Goal: Task Accomplishment & Management: Manage account settings

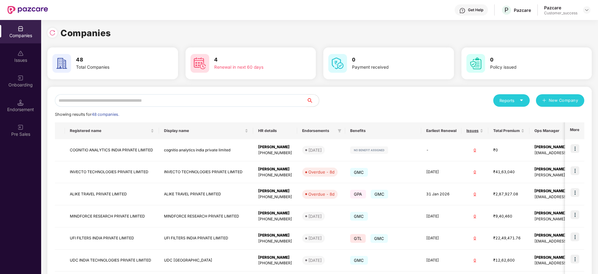
click at [199, 103] on input "text" at bounding box center [180, 100] width 251 height 12
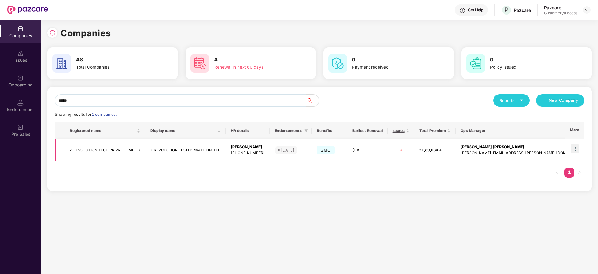
type input "*****"
click at [122, 153] on td "Z REVOLUTION TECH PRIVATE LIMITED" at bounding box center [105, 150] width 80 height 22
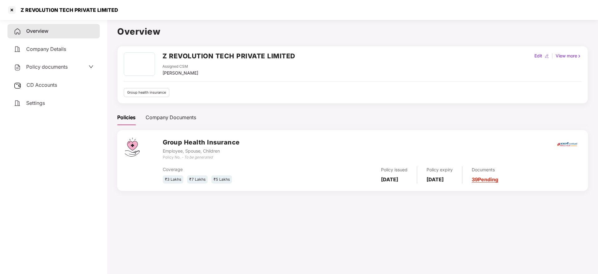
click at [35, 86] on span "CD Accounts" at bounding box center [41, 85] width 31 height 6
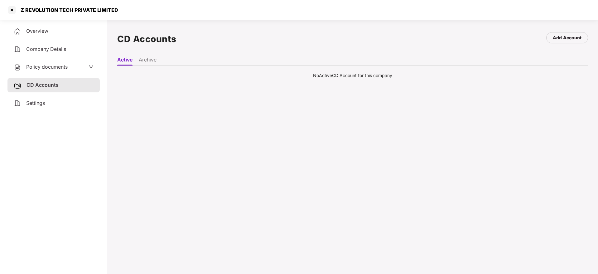
click at [125, 60] on li "Active" at bounding box center [124, 60] width 15 height 9
click at [14, 11] on div at bounding box center [12, 10] width 10 height 10
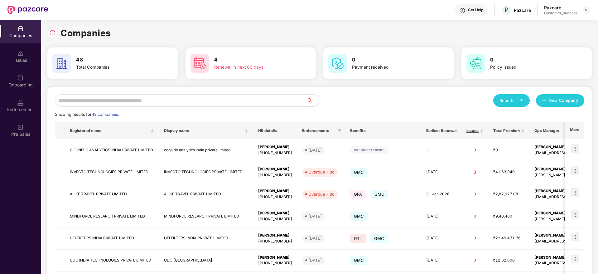
click at [119, 100] on input "text" at bounding box center [180, 100] width 251 height 12
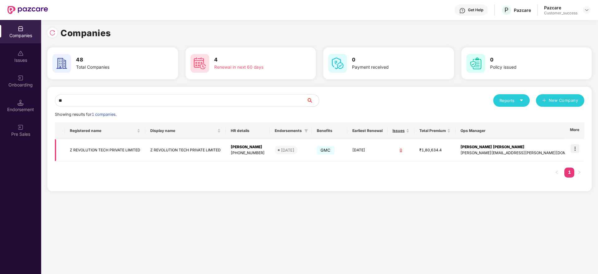
type input "*"
click at [114, 151] on td "Z REVOLUTION TECH PRIVATE LIMITED" at bounding box center [105, 150] width 80 height 22
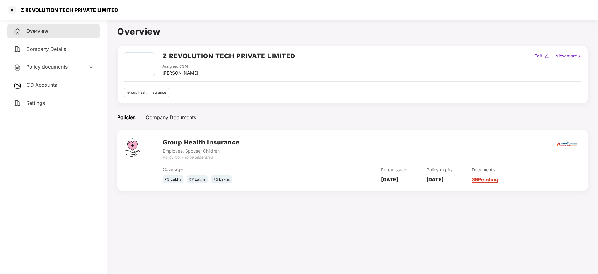
click at [498, 178] on link "39 Pending" at bounding box center [484, 179] width 26 height 6
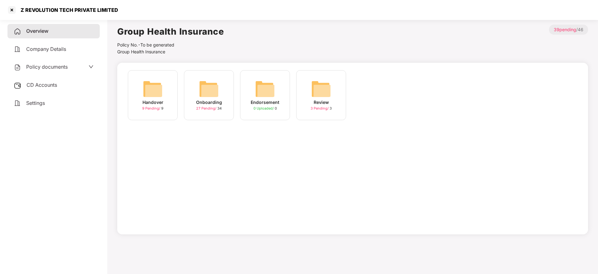
click at [212, 92] on img at bounding box center [209, 89] width 20 height 20
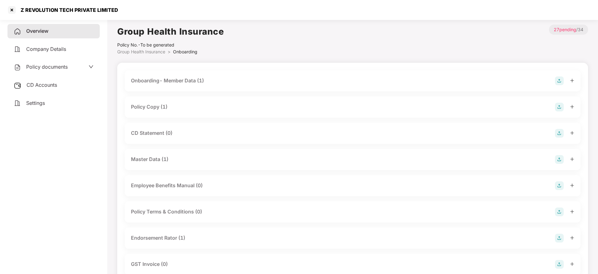
click at [561, 136] on img at bounding box center [559, 133] width 9 height 9
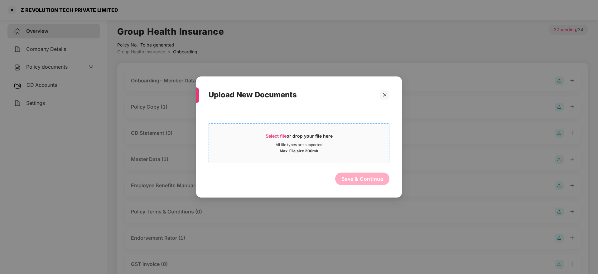
click at [275, 133] on div "Select file or drop your file here" at bounding box center [298, 137] width 67 height 9
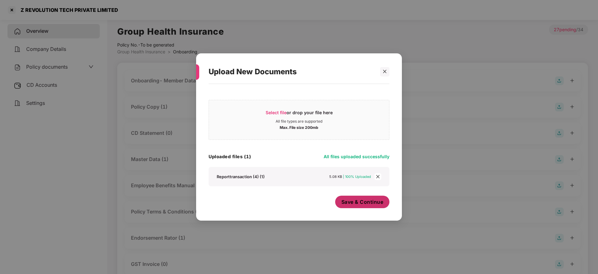
click at [353, 199] on span "Save & Continue" at bounding box center [362, 201] width 42 height 7
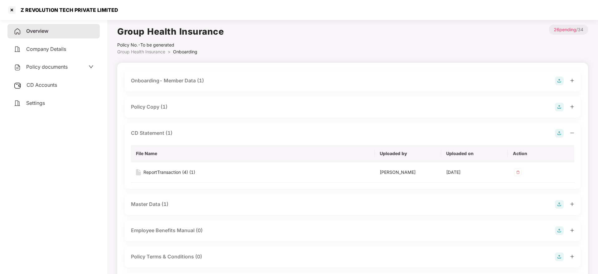
click at [44, 81] on div "CD Accounts" at bounding box center [53, 85] width 92 height 14
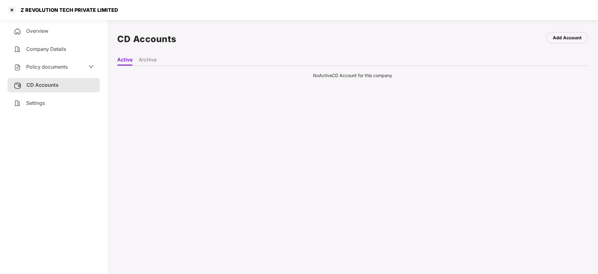
click at [152, 58] on li "Archive" at bounding box center [148, 60] width 18 height 9
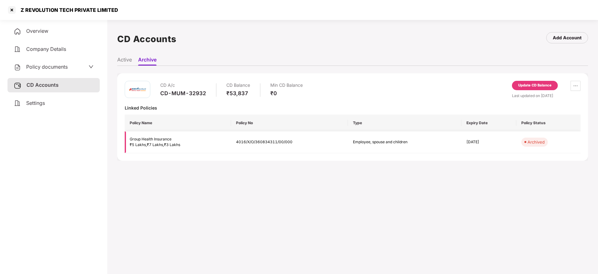
click at [260, 142] on td "4016/X/O/360834311/00/000" at bounding box center [289, 142] width 117 height 22
click at [15, 12] on div at bounding box center [12, 10] width 10 height 10
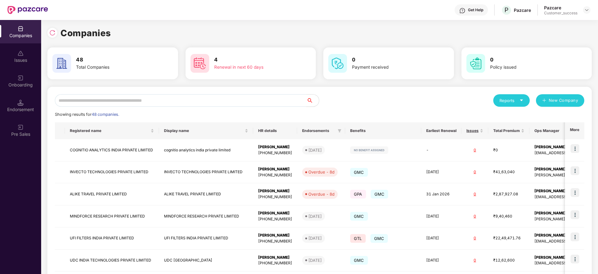
click at [18, 82] on div "Onboarding" at bounding box center [20, 85] width 41 height 6
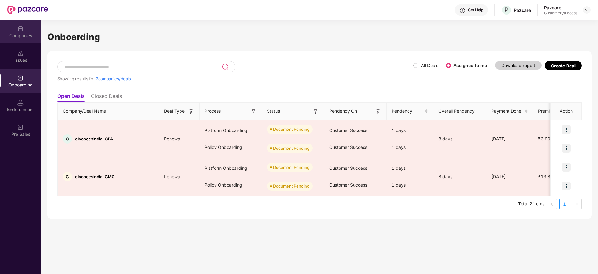
click at [21, 32] on div "Companies" at bounding box center [20, 31] width 41 height 23
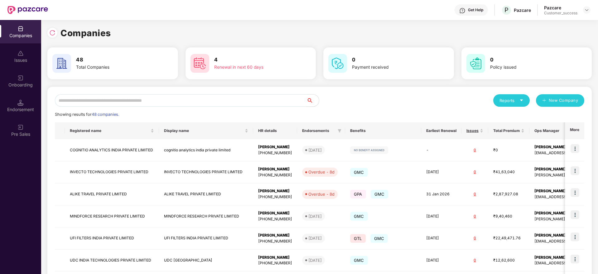
click at [111, 97] on input "text" at bounding box center [180, 100] width 251 height 12
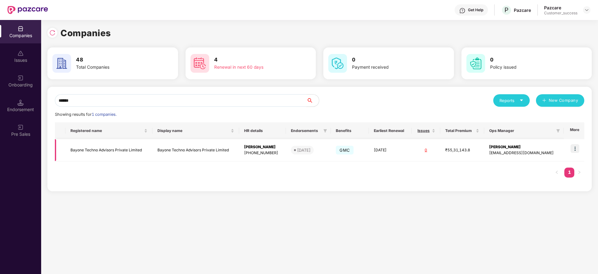
type input "******"
click at [575, 149] on img at bounding box center [574, 148] width 9 height 9
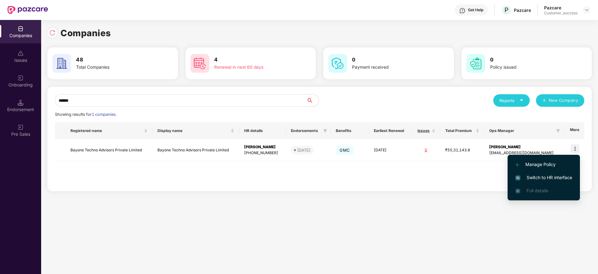
click at [541, 177] on span "Switch to HR interface" at bounding box center [543, 177] width 57 height 7
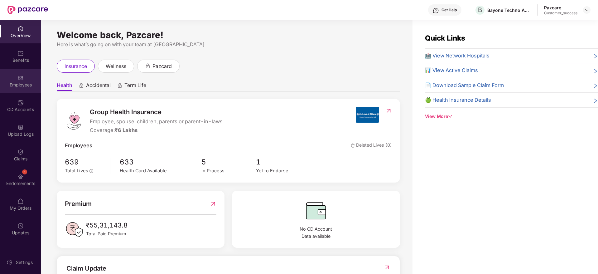
click at [20, 82] on div "Employees" at bounding box center [20, 85] width 41 height 6
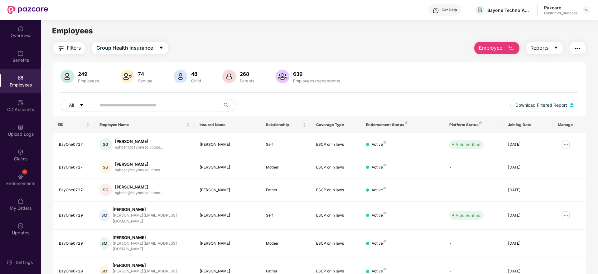
click at [63, 51] on img "button" at bounding box center [60, 48] width 7 height 7
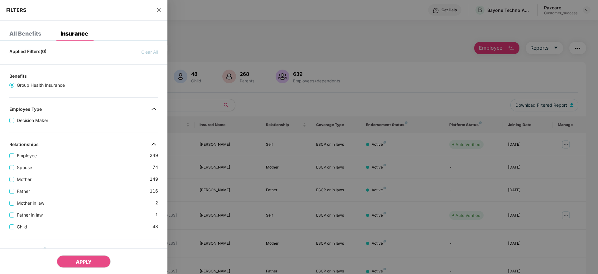
click at [104, 169] on div "Spouse 74" at bounding box center [83, 165] width 149 height 12
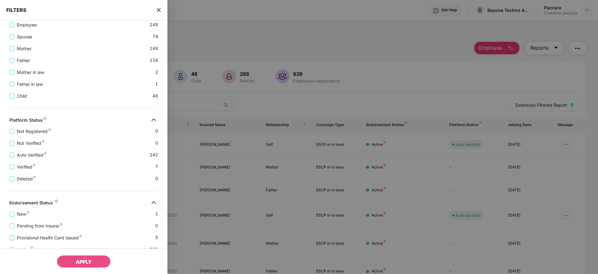
scroll to position [168, 0]
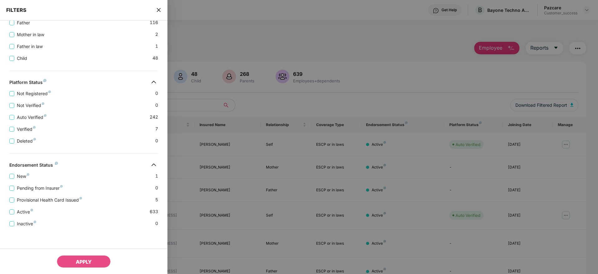
click at [159, 9] on icon "close" at bounding box center [158, 9] width 5 height 5
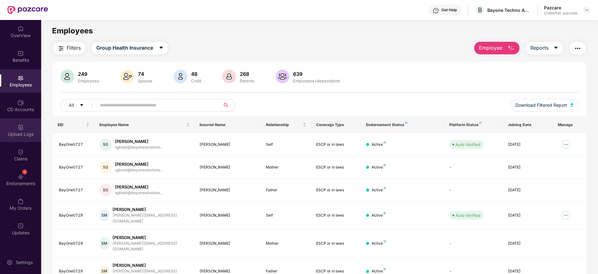
click at [24, 129] on div "Upload Logs" at bounding box center [20, 129] width 41 height 23
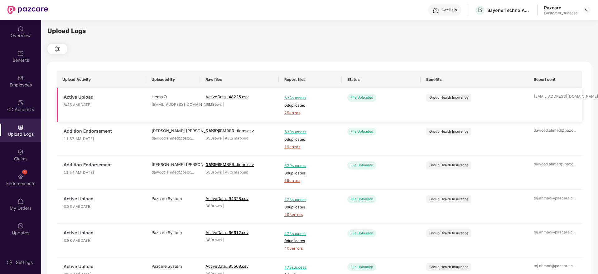
click at [291, 112] on span "25 errors" at bounding box center [310, 113] width 52 height 6
click at [21, 78] on img at bounding box center [20, 78] width 6 height 6
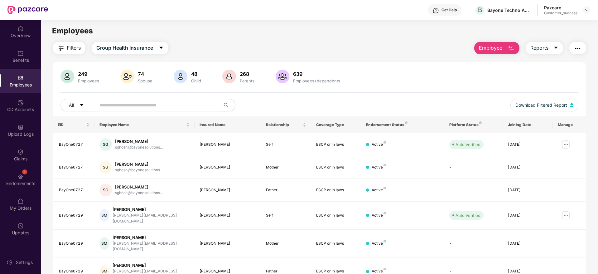
click at [67, 47] on span "Filters" at bounding box center [74, 48] width 14 height 8
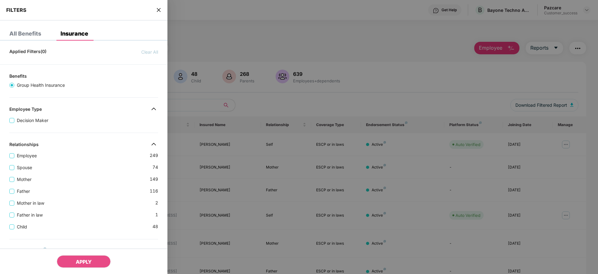
click at [159, 8] on icon "close" at bounding box center [158, 9] width 5 height 5
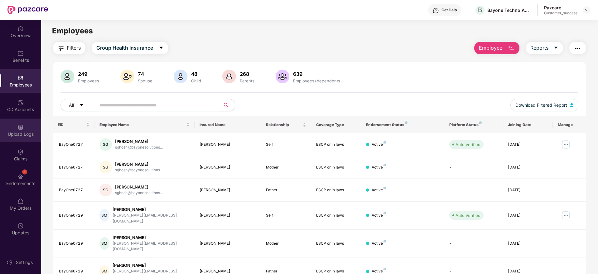
click at [20, 130] on img at bounding box center [20, 127] width 6 height 6
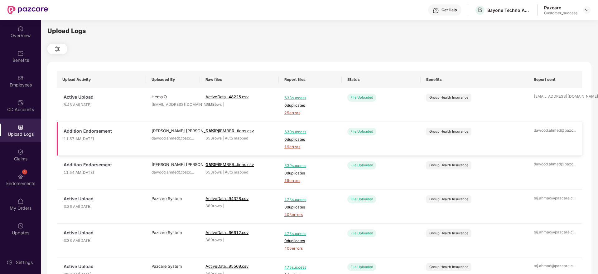
click at [292, 146] on span "19 errors" at bounding box center [310, 147] width 52 height 6
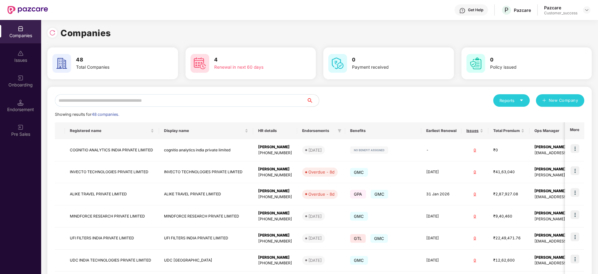
click at [90, 99] on input "text" at bounding box center [180, 100] width 251 height 12
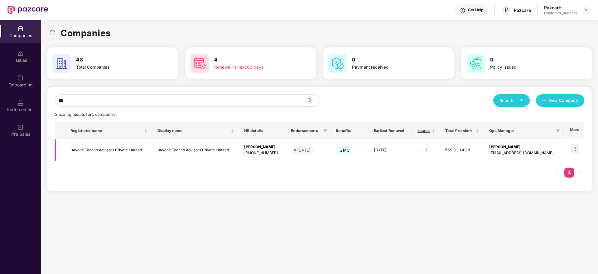
type input "***"
click at [90, 148] on td "Bayone Techno Advisors Private Limited" at bounding box center [108, 150] width 87 height 22
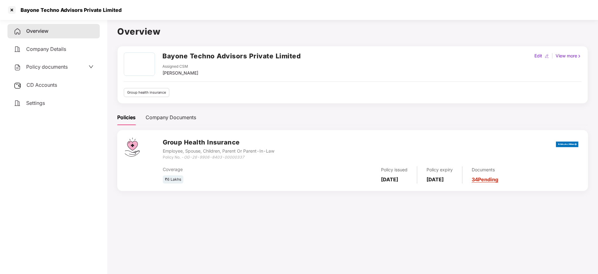
click at [493, 182] on div "Documents 34 Pending" at bounding box center [480, 174] width 36 height 17
click at [494, 181] on link "34 Pending" at bounding box center [484, 179] width 26 height 6
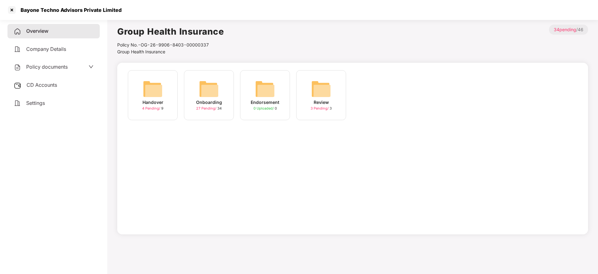
click at [207, 91] on img at bounding box center [209, 89] width 20 height 20
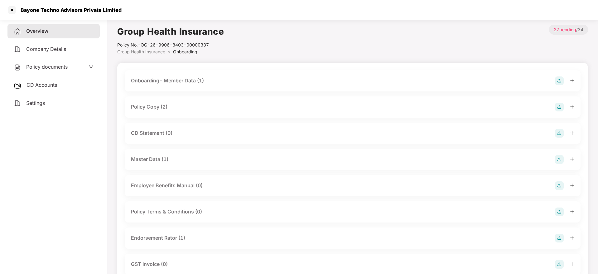
click at [188, 79] on div "Onboarding- Member Data (1)" at bounding box center [167, 81] width 73 height 8
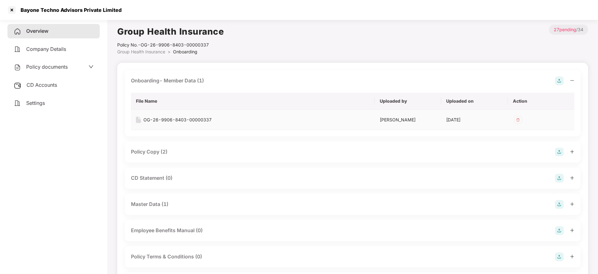
click at [174, 120] on div "OG-26-9906-8403-00000337" at bounding box center [177, 119] width 68 height 7
click at [14, 10] on div at bounding box center [12, 10] width 10 height 10
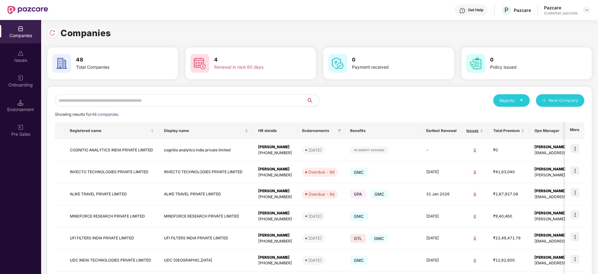
click at [112, 103] on input "text" at bounding box center [180, 100] width 251 height 12
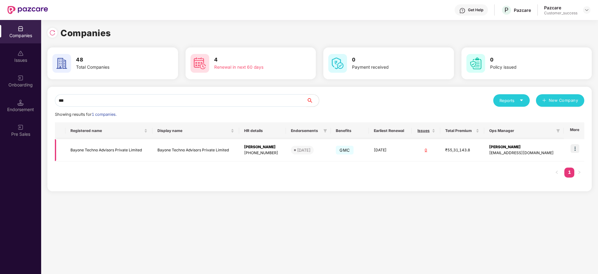
type input "***"
click at [575, 150] on img at bounding box center [574, 148] width 9 height 9
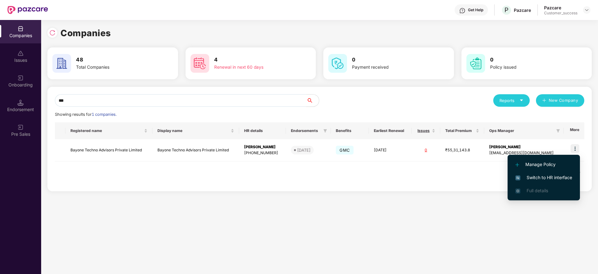
click at [547, 178] on span "Switch to HR interface" at bounding box center [543, 177] width 57 height 7
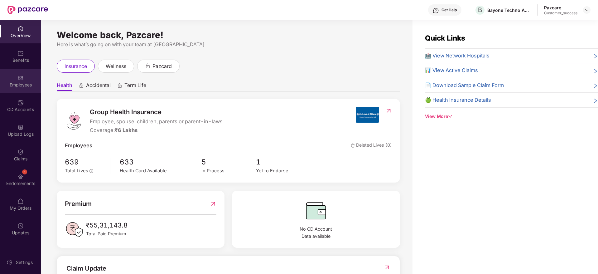
click at [17, 85] on div "Employees" at bounding box center [20, 85] width 41 height 6
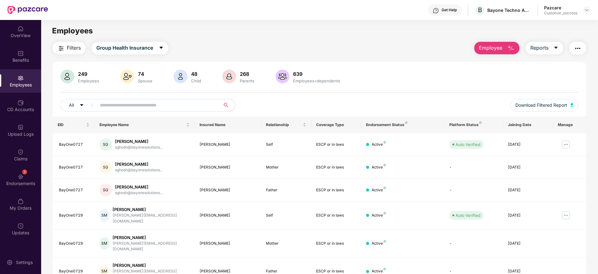
click at [126, 104] on input "text" at bounding box center [156, 104] width 112 height 9
paste input "**********"
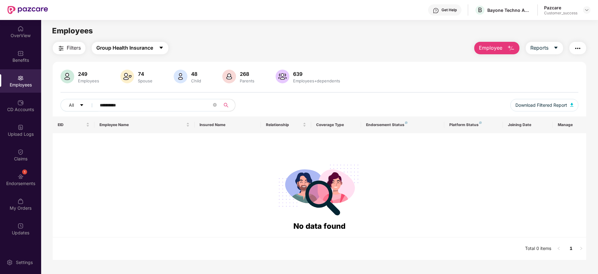
click at [133, 44] on span "Group Health Insurance" at bounding box center [124, 48] width 57 height 8
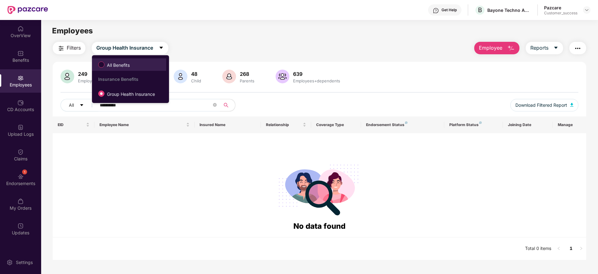
click at [122, 66] on span "All Benefits" at bounding box center [118, 65] width 28 height 7
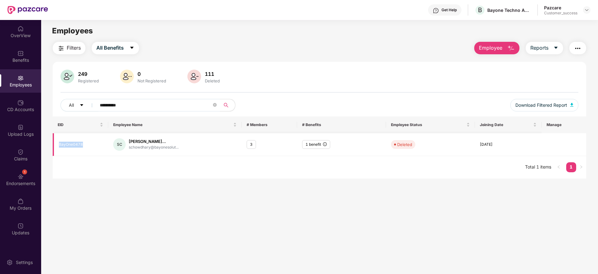
drag, startPoint x: 84, startPoint y: 143, endPoint x: 59, endPoint y: 145, distance: 25.3
click at [59, 145] on div "BayOne0478" at bounding box center [81, 144] width 44 height 6
click at [131, 184] on main "**********" at bounding box center [319, 157] width 556 height 274
drag, startPoint x: 129, startPoint y: 105, endPoint x: 87, endPoint y: 104, distance: 42.1
click at [87, 104] on div "**********" at bounding box center [211, 105] width 302 height 12
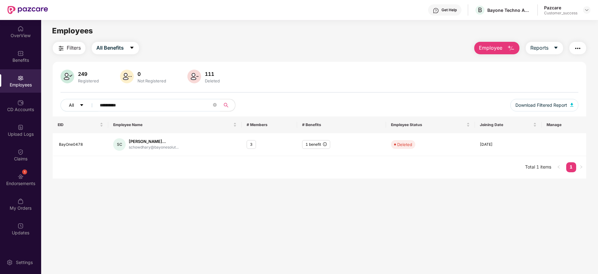
paste input "text"
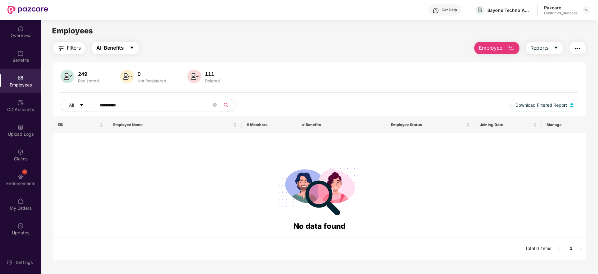
type input "**********"
click at [125, 50] on button "All Benefits" at bounding box center [115, 48] width 47 height 12
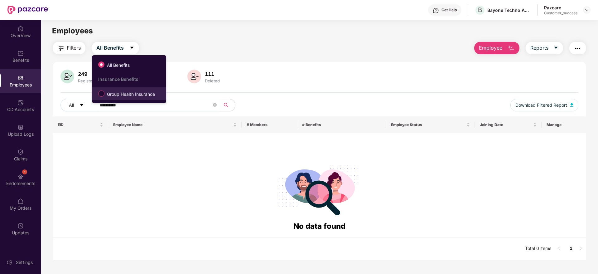
click at [122, 93] on span "Group Health Insurance" at bounding box center [130, 94] width 53 height 7
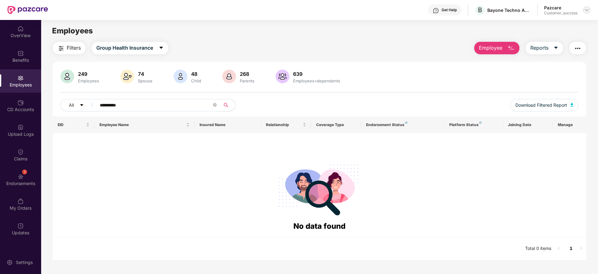
click at [586, 13] on div at bounding box center [586, 9] width 7 height 7
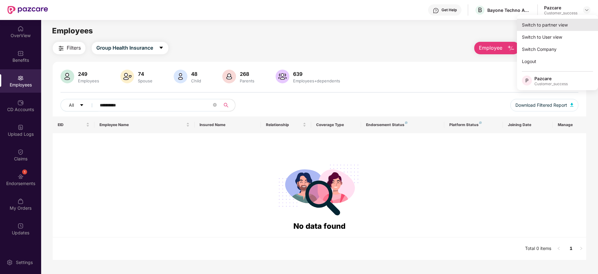
click at [554, 30] on div "Switch to partner view" at bounding box center [557, 25] width 81 height 12
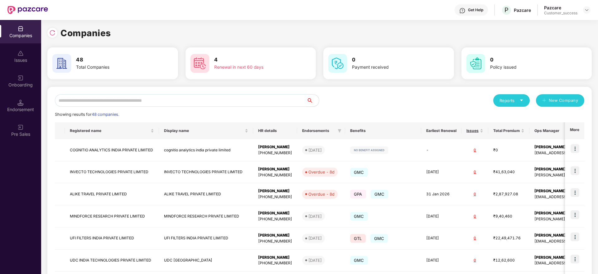
click at [170, 100] on input "text" at bounding box center [180, 100] width 251 height 12
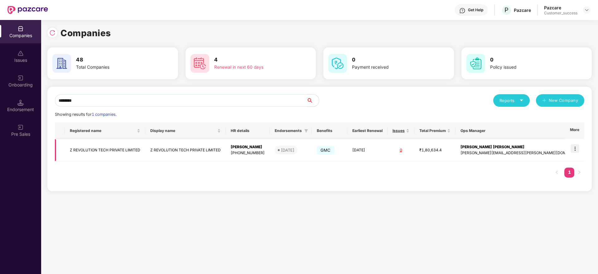
type input "********"
click at [131, 148] on td "Z REVOLUTION TECH PRIVATE LIMITED" at bounding box center [105, 150] width 80 height 22
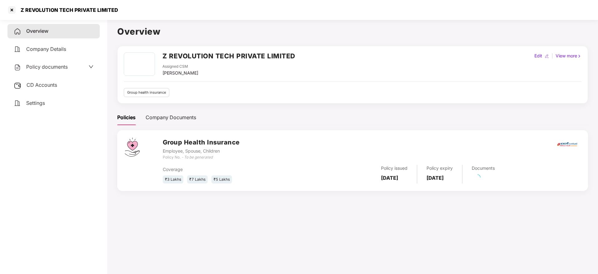
click at [39, 82] on span "CD Accounts" at bounding box center [41, 85] width 31 height 6
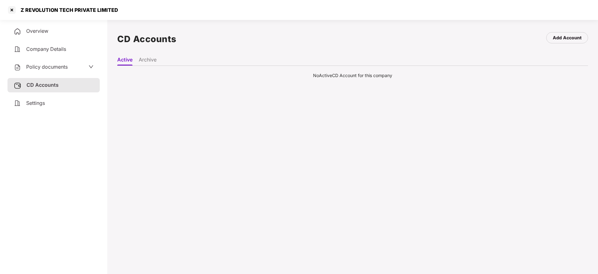
click at [154, 59] on li "Archive" at bounding box center [148, 60] width 18 height 9
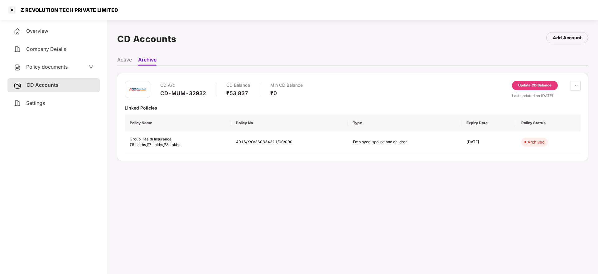
click at [124, 62] on li "Active" at bounding box center [124, 60] width 15 height 9
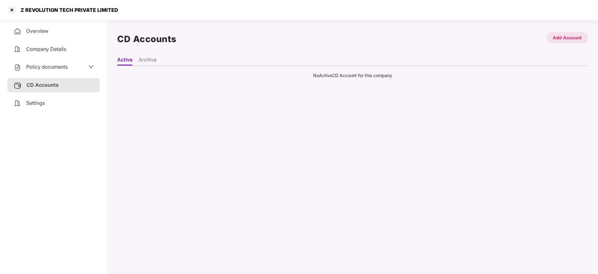
click at [571, 39] on div "Add Account" at bounding box center [566, 37] width 29 height 7
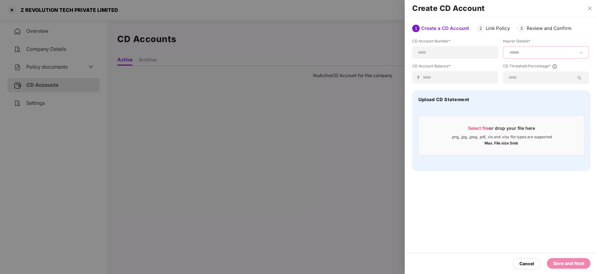
click at [541, 53] on select "**********" at bounding box center [545, 52] width 75 height 5
select select "*****"
click at [508, 55] on select "**********" at bounding box center [545, 52] width 75 height 5
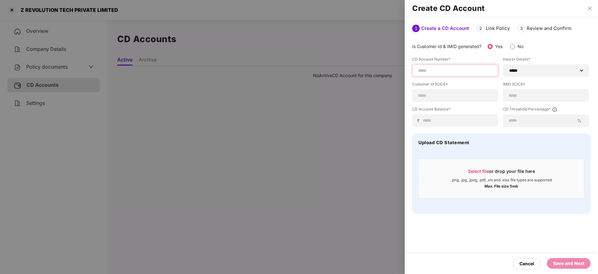
click at [437, 69] on input at bounding box center [454, 70] width 75 height 7
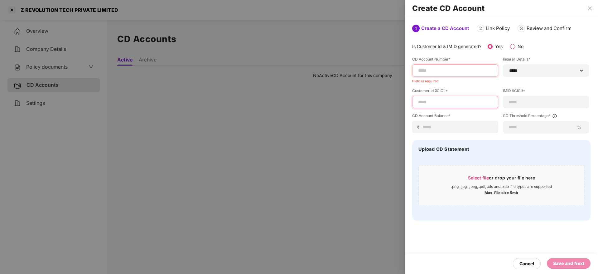
click at [432, 94] on div "Customer Id (ICICI)*" at bounding box center [455, 98] width 86 height 20
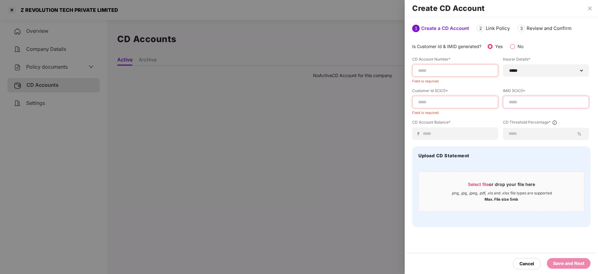
click at [529, 101] on input at bounding box center [545, 102] width 75 height 7
paste input "**********"
type input "**********"
click at [445, 103] on input at bounding box center [454, 102] width 75 height 7
click at [448, 99] on input at bounding box center [454, 102] width 75 height 7
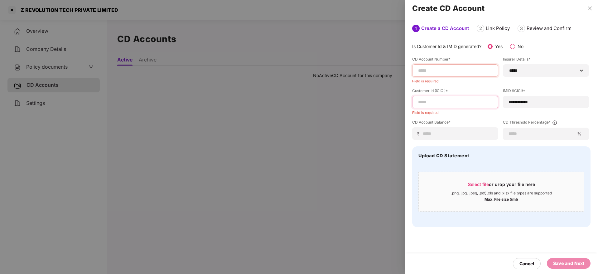
paste input "**********"
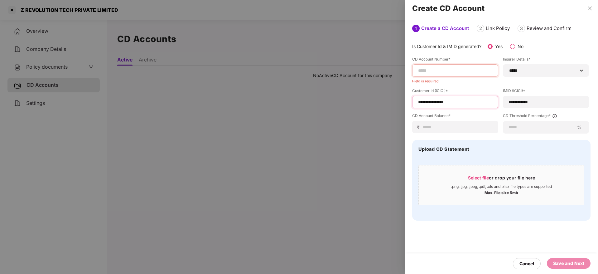
type input "**********"
click at [454, 72] on input at bounding box center [454, 70] width 75 height 7
paste input "**********"
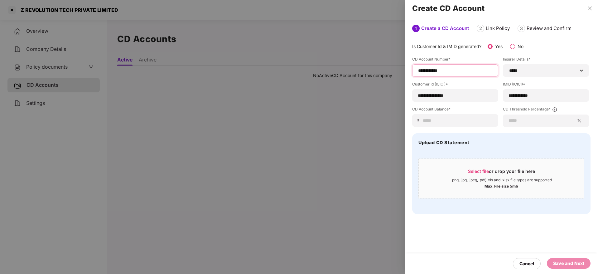
type input "**********"
click at [456, 121] on input at bounding box center [457, 120] width 70 height 7
paste input "*****"
type input "*****"
click at [527, 121] on input at bounding box center [541, 120] width 66 height 7
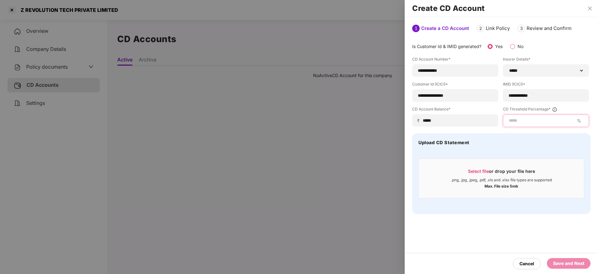
type input "*"
click at [561, 264] on div "Save and Next" at bounding box center [568, 263] width 31 height 7
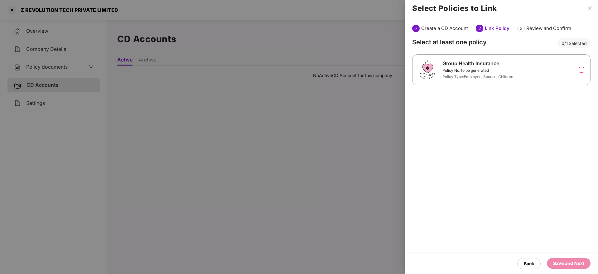
click at [578, 70] on label at bounding box center [581, 70] width 6 height 6
click at [566, 266] on div "Save and Next" at bounding box center [568, 263] width 31 height 7
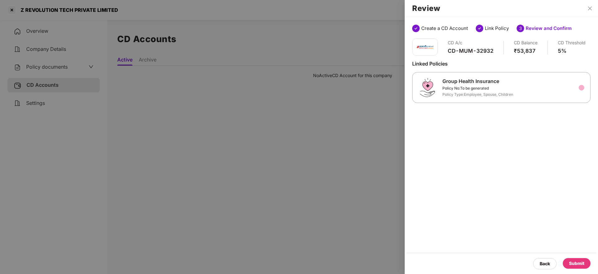
click at [576, 262] on div "Submit" at bounding box center [576, 263] width 15 height 7
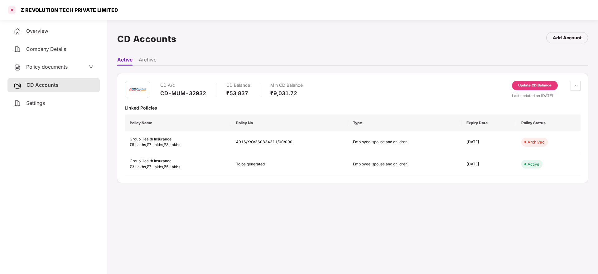
click at [9, 9] on div at bounding box center [12, 10] width 10 height 10
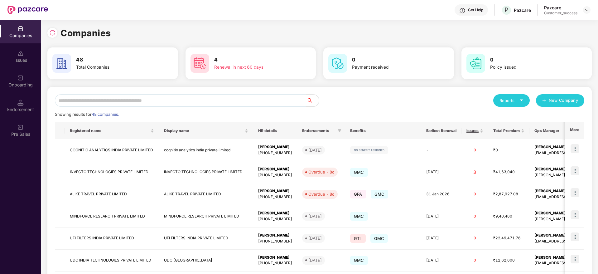
click at [428, 107] on div "Reports New Company Showing results for 48 companies. Registered name Display n…" at bounding box center [319, 238] width 529 height 288
click at [121, 94] on input "text" at bounding box center [180, 100] width 251 height 12
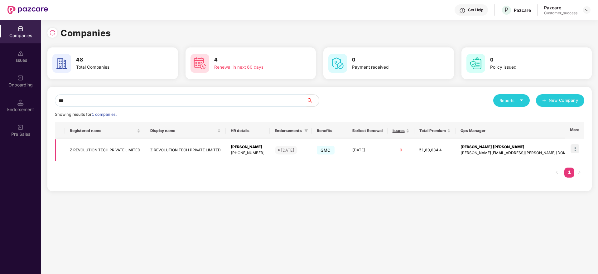
type input "***"
click at [576, 147] on img at bounding box center [574, 148] width 9 height 9
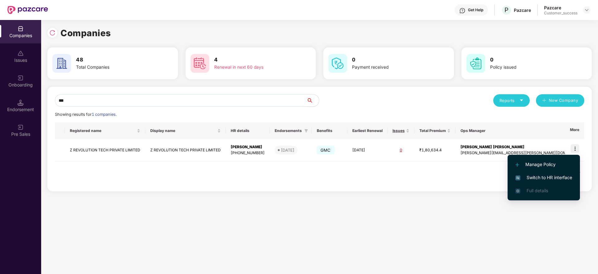
click at [539, 176] on span "Switch to HR interface" at bounding box center [543, 177] width 57 height 7
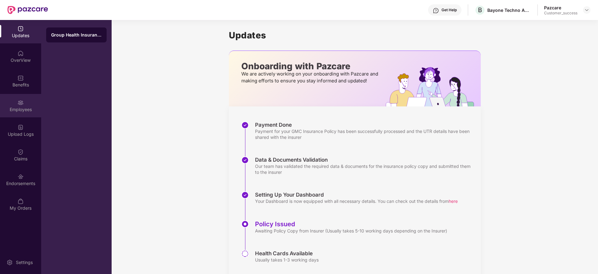
click at [22, 102] on img at bounding box center [20, 102] width 6 height 6
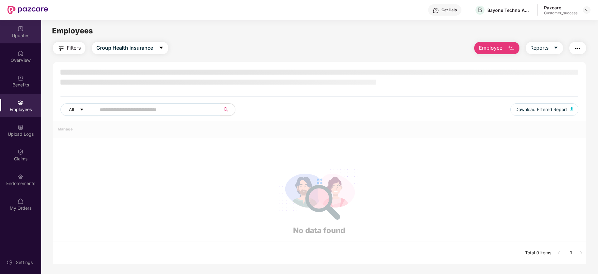
click at [16, 31] on div "Updates" at bounding box center [20, 31] width 41 height 23
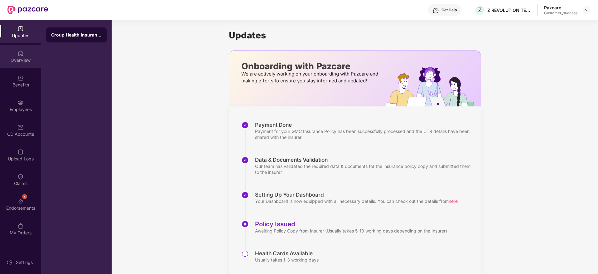
click at [20, 65] on div "OverView" at bounding box center [20, 56] width 41 height 23
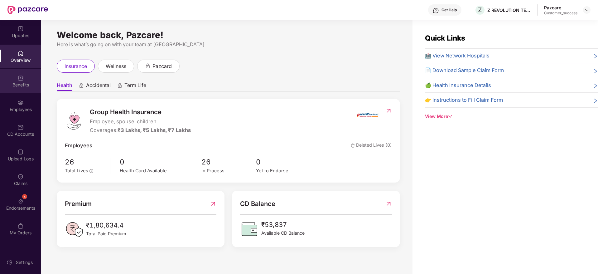
click at [27, 83] on div "Benefits" at bounding box center [20, 85] width 41 height 6
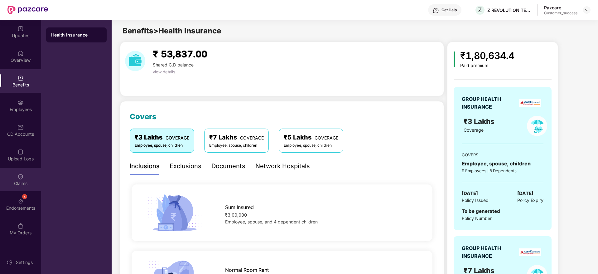
click at [20, 181] on div "Claims" at bounding box center [20, 183] width 41 height 6
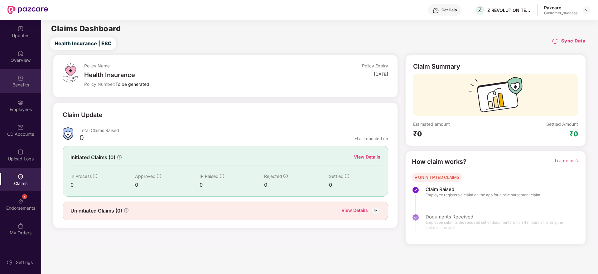
click at [19, 83] on div "Benefits" at bounding box center [20, 85] width 41 height 6
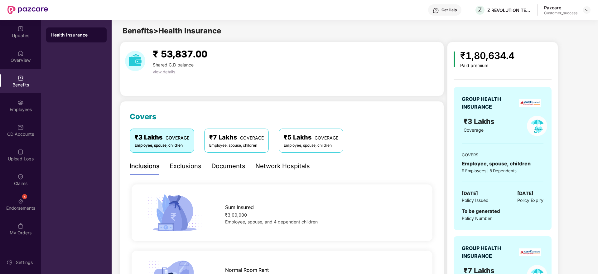
click at [18, 80] on img at bounding box center [20, 78] width 6 height 6
click at [144, 168] on div "Inclusions" at bounding box center [145, 166] width 30 height 10
click at [182, 168] on div "Exclusions" at bounding box center [185, 166] width 32 height 10
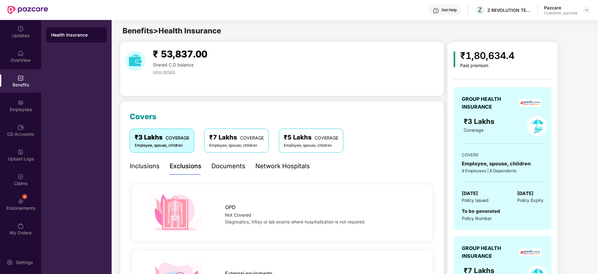
click at [284, 165] on div "Network Hospitals" at bounding box center [282, 166] width 55 height 10
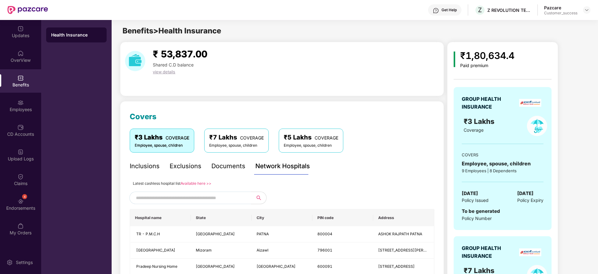
click at [195, 183] on link "Available here >>" at bounding box center [195, 183] width 31 height 5
drag, startPoint x: 521, startPoint y: 92, endPoint x: 505, endPoint y: 125, distance: 36.2
click at [505, 125] on div "GROUP HEALTH INSURANCE ₹3 Lakhs Coverage COVERS Employee, spouse, children 9 Em…" at bounding box center [502, 158] width 98 height 143
click at [9, 111] on div "Employees" at bounding box center [20, 109] width 41 height 6
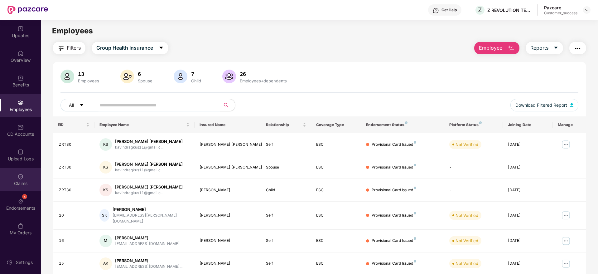
click at [22, 178] on img at bounding box center [20, 176] width 6 height 6
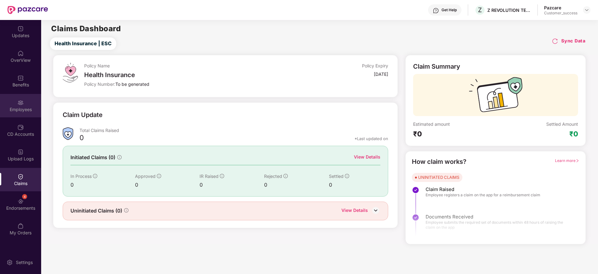
click at [23, 102] on img at bounding box center [20, 102] width 6 height 6
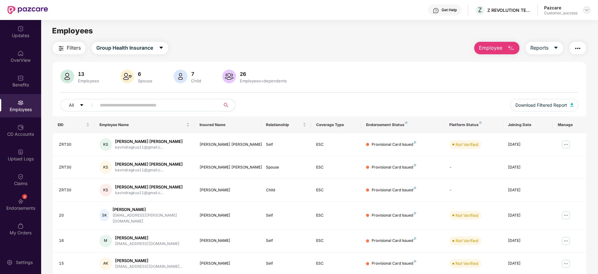
click at [587, 10] on img at bounding box center [586, 9] width 5 height 5
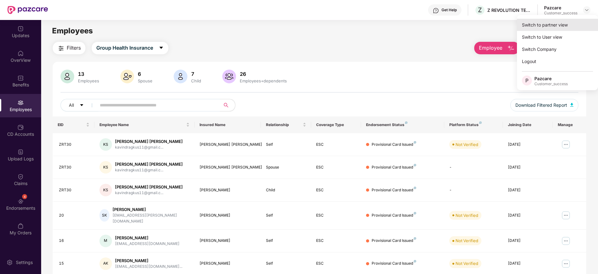
click at [555, 24] on div "Switch to partner view" at bounding box center [557, 25] width 81 height 12
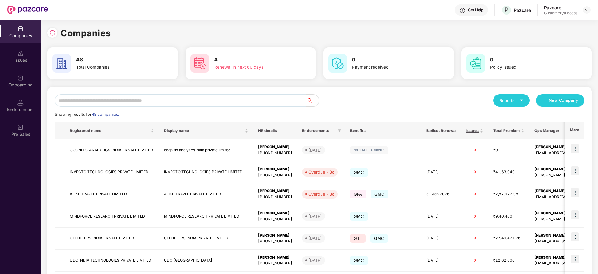
click at [208, 103] on input "text" at bounding box center [180, 100] width 251 height 12
click at [99, 100] on input "text" at bounding box center [180, 100] width 251 height 12
click at [146, 101] on input "text" at bounding box center [180, 100] width 251 height 12
click at [25, 100] on div "Endorsement" at bounding box center [20, 105] width 41 height 23
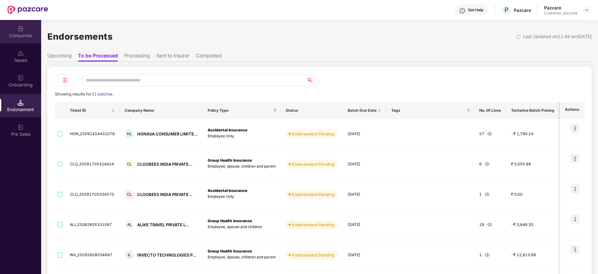
click at [19, 35] on div "Companies" at bounding box center [20, 35] width 41 height 6
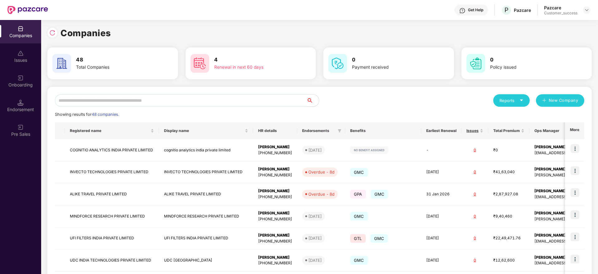
click at [103, 100] on input "text" at bounding box center [180, 100] width 251 height 12
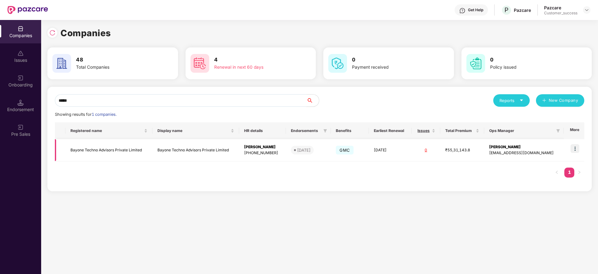
type input "*****"
click at [574, 150] on img at bounding box center [574, 148] width 9 height 9
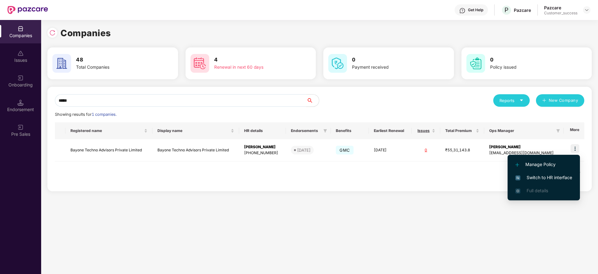
click at [533, 175] on span "Switch to HR interface" at bounding box center [543, 177] width 57 height 7
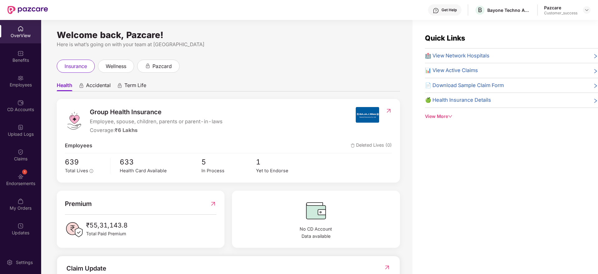
click at [21, 83] on div "Employees" at bounding box center [20, 85] width 41 height 6
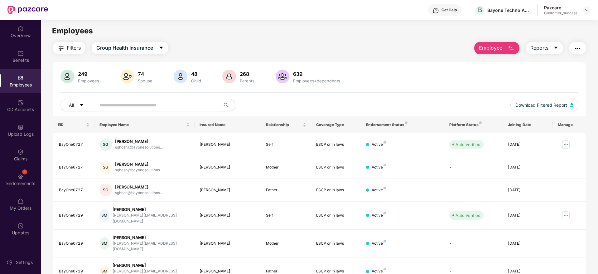
click at [118, 104] on input "text" at bounding box center [156, 104] width 112 height 9
paste input "**********"
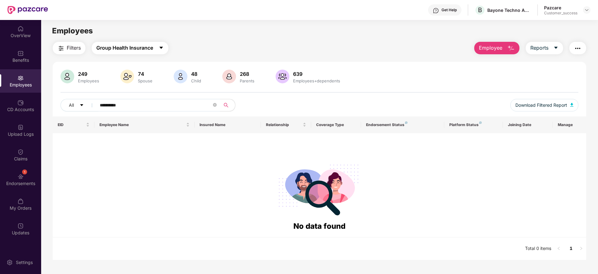
type input "**********"
click at [146, 50] on span "Group Health Insurance" at bounding box center [124, 48] width 57 height 8
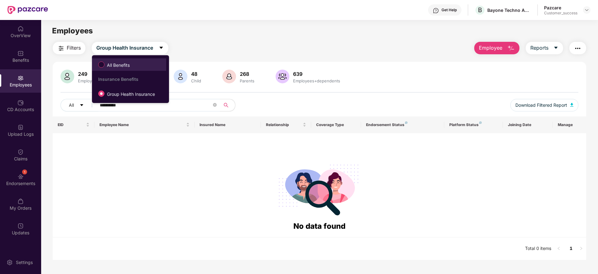
click at [118, 66] on span "All Benefits" at bounding box center [118, 65] width 28 height 7
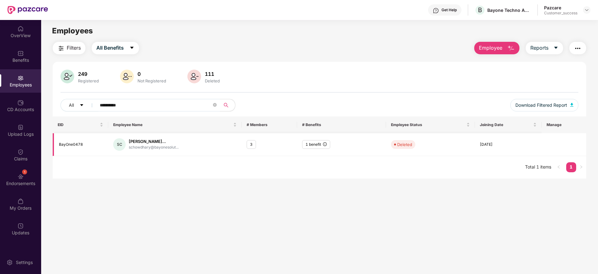
drag, startPoint x: 85, startPoint y: 139, endPoint x: 85, endPoint y: 145, distance: 5.9
click at [85, 145] on td "BayOne0478" at bounding box center [80, 144] width 55 height 23
drag, startPoint x: 85, startPoint y: 145, endPoint x: 54, endPoint y: 146, distance: 30.9
click at [54, 146] on td "BayOne0478" at bounding box center [80, 144] width 55 height 23
copy div "BayOne0478"
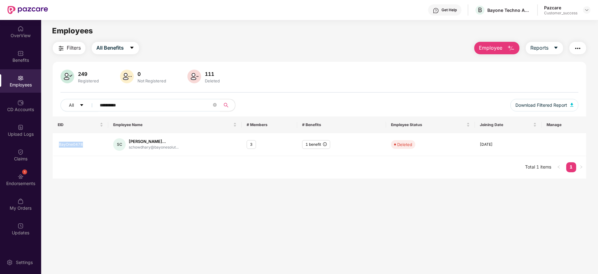
drag, startPoint x: 117, startPoint y: 171, endPoint x: 103, endPoint y: 162, distance: 16.4
click at [103, 162] on body "**********" at bounding box center [299, 137] width 598 height 274
click at [139, 143] on div "[PERSON_NAME]..." at bounding box center [154, 141] width 50 height 6
click at [125, 155] on div "[PERSON_NAME]" at bounding box center [142, 155] width 41 height 11
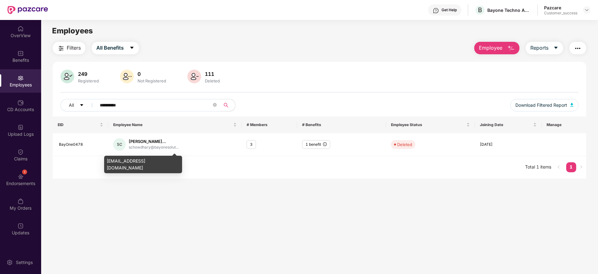
drag, startPoint x: 108, startPoint y: 162, endPoint x: 115, endPoint y: 166, distance: 8.2
click at [115, 166] on div "[EMAIL_ADDRESS][DOMAIN_NAME]" at bounding box center [143, 163] width 78 height 17
drag, startPoint x: 107, startPoint y: 161, endPoint x: 112, endPoint y: 167, distance: 7.9
click at [112, 167] on div "[EMAIL_ADDRESS][DOMAIN_NAME]" at bounding box center [143, 163] width 78 height 17
copy div "[EMAIL_ADDRESS][DOMAIN_NAME]"
